Goal: Task Accomplishment & Management: Use online tool/utility

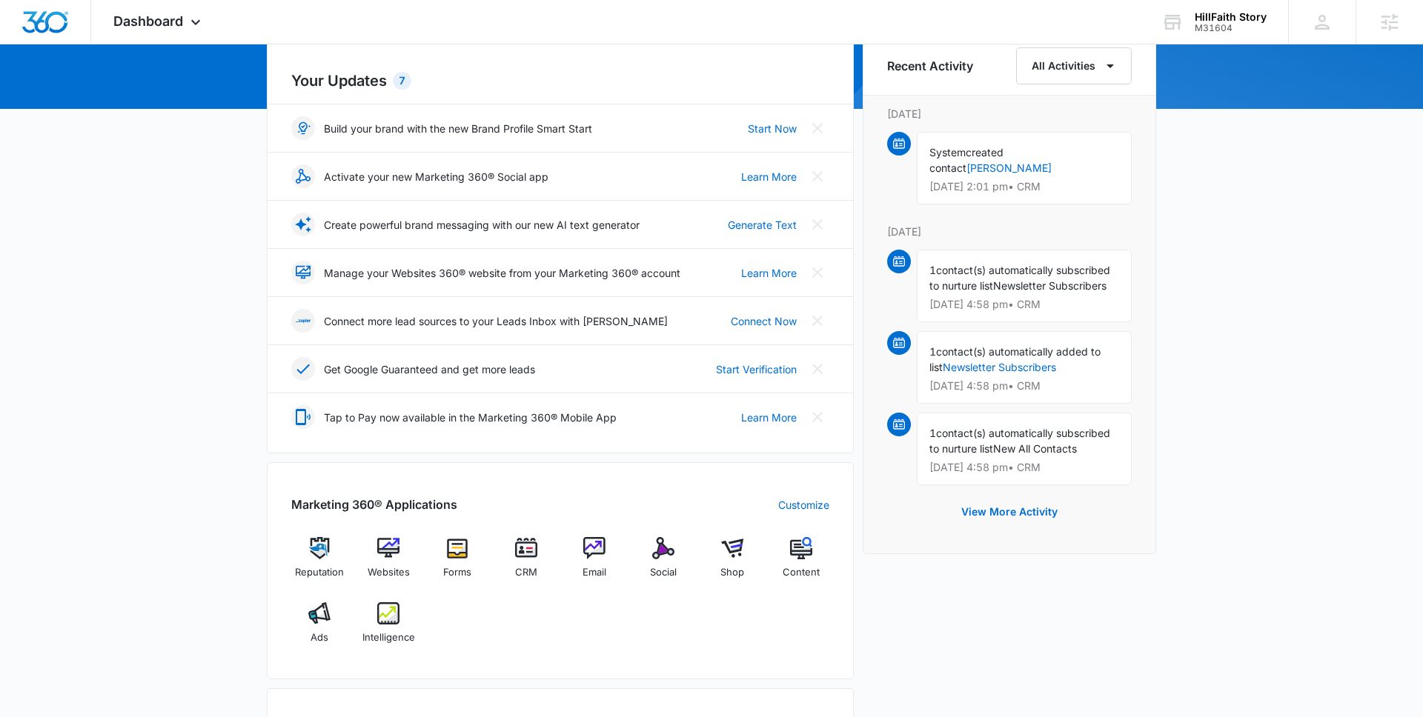
scroll to position [262, 0]
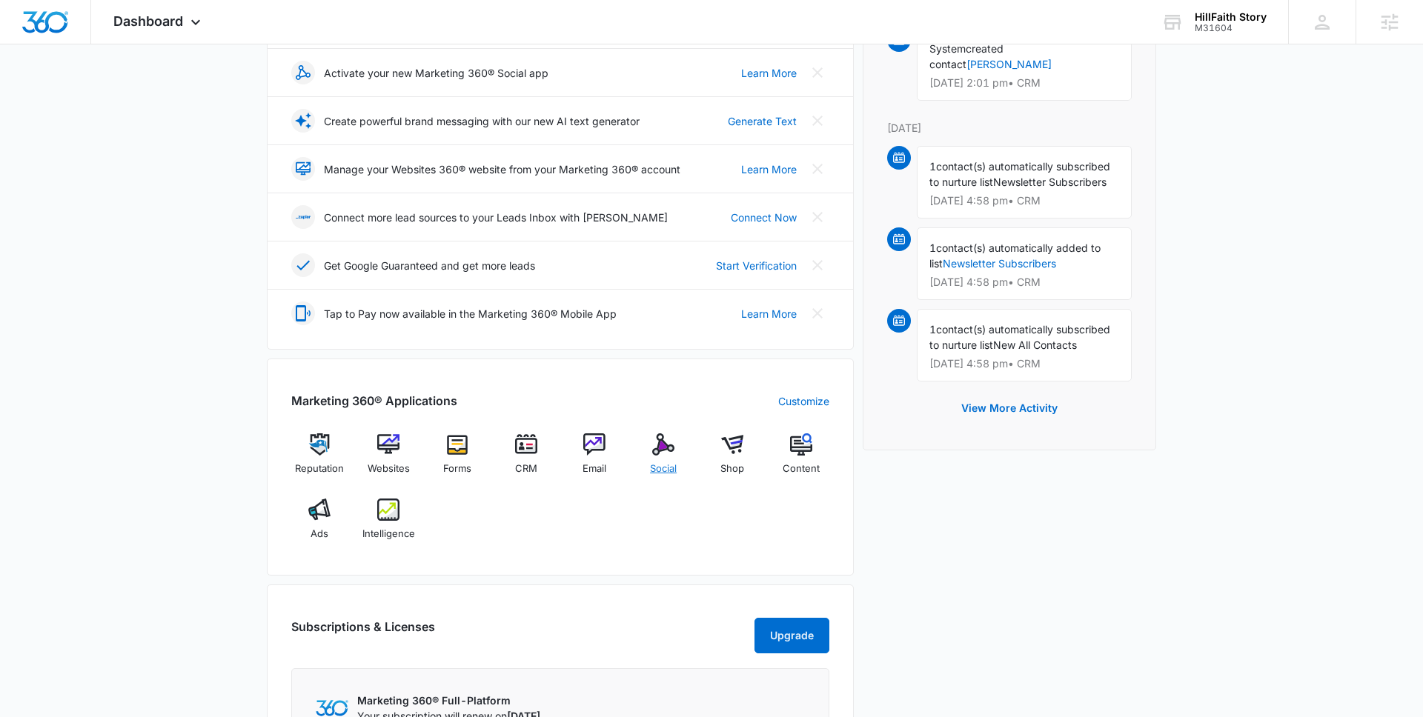
click at [651, 456] on div "Social" at bounding box center [663, 459] width 57 height 53
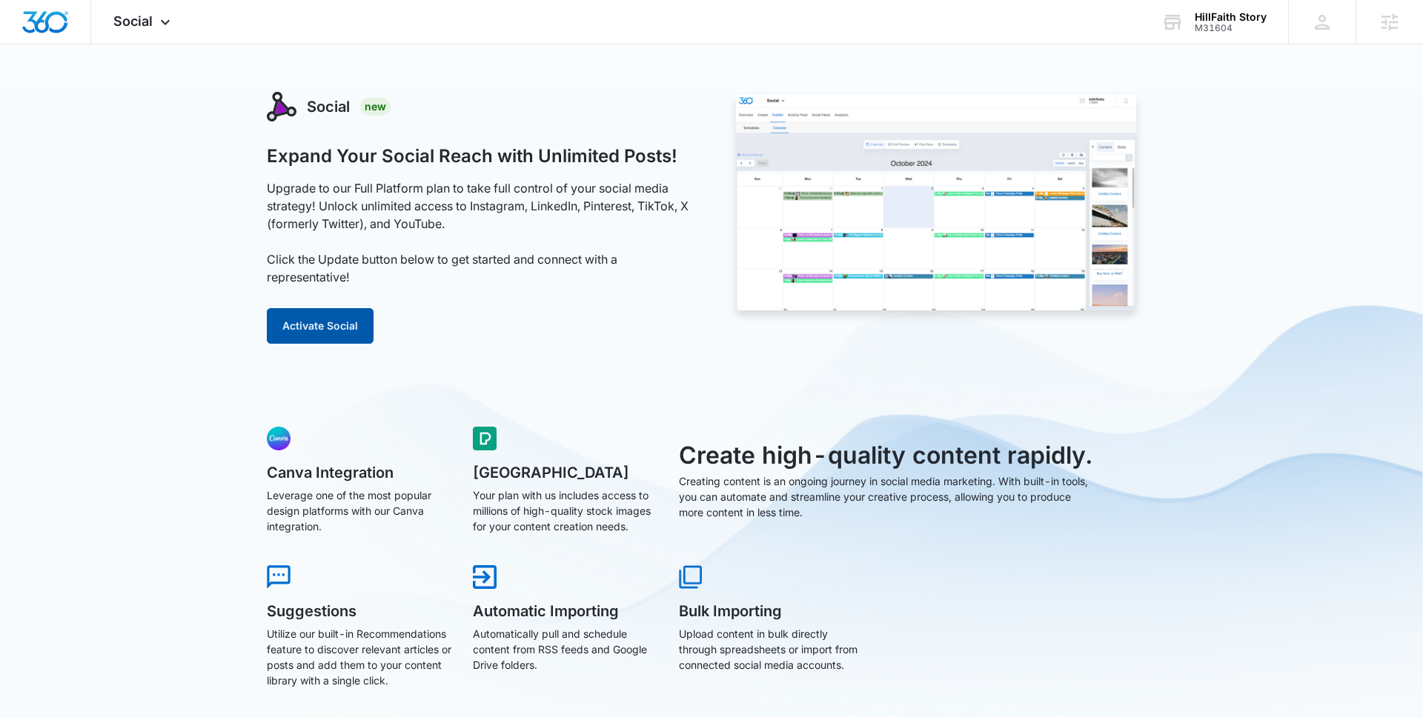
click at [300, 333] on button "Activate Social" at bounding box center [320, 326] width 107 height 36
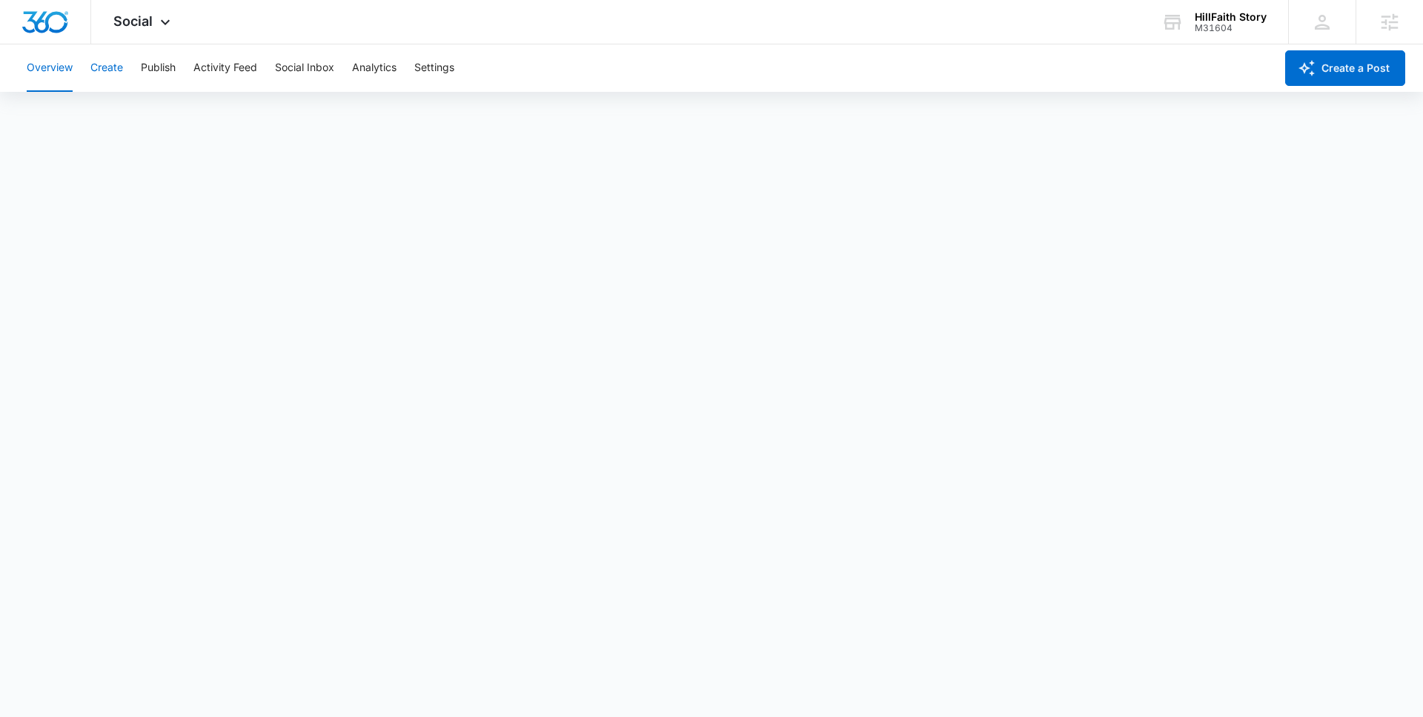
click at [110, 70] on button "Create" at bounding box center [106, 67] width 33 height 47
click at [176, 74] on button "Publish" at bounding box center [158, 67] width 35 height 47
click at [133, 112] on button "Schedules" at bounding box center [113, 113] width 50 height 41
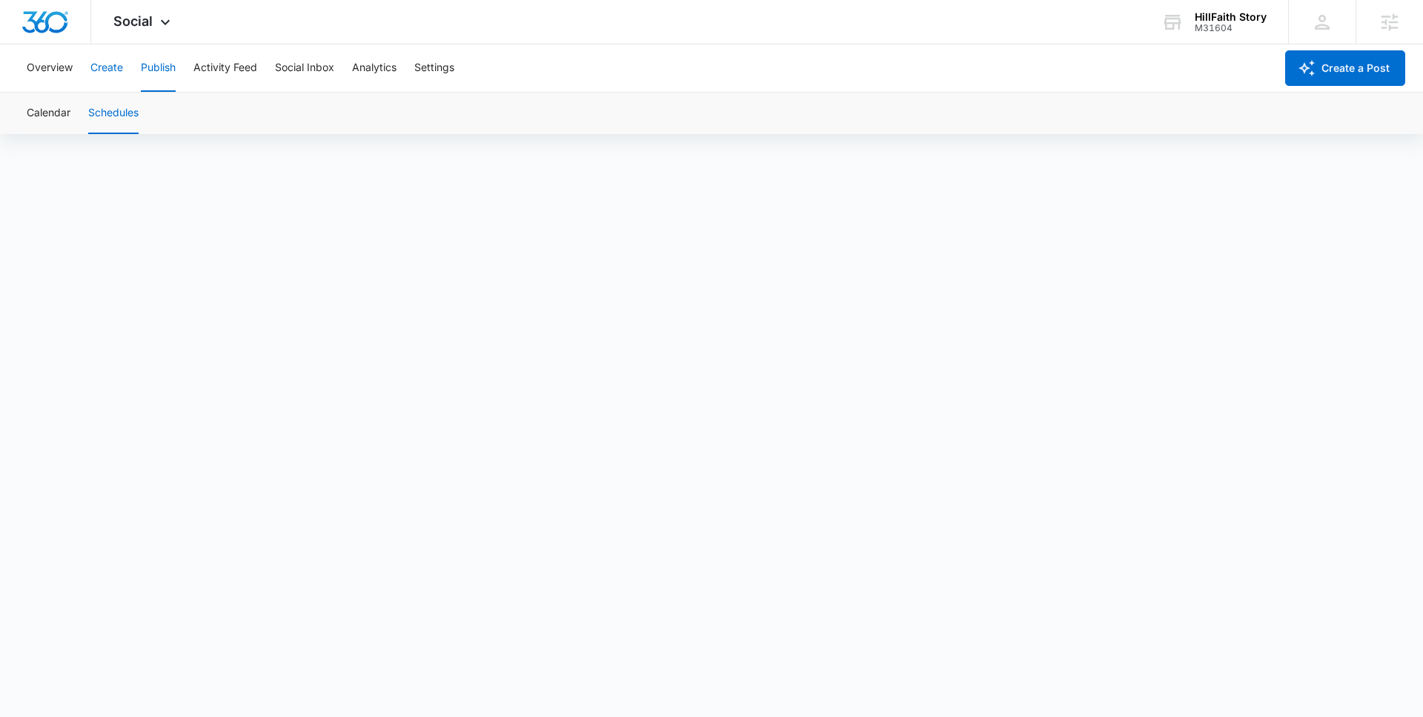
click at [99, 71] on button "Create" at bounding box center [106, 67] width 33 height 47
click at [153, 119] on button "Approvals" at bounding box center [145, 113] width 50 height 41
